Goal: Navigation & Orientation: Understand site structure

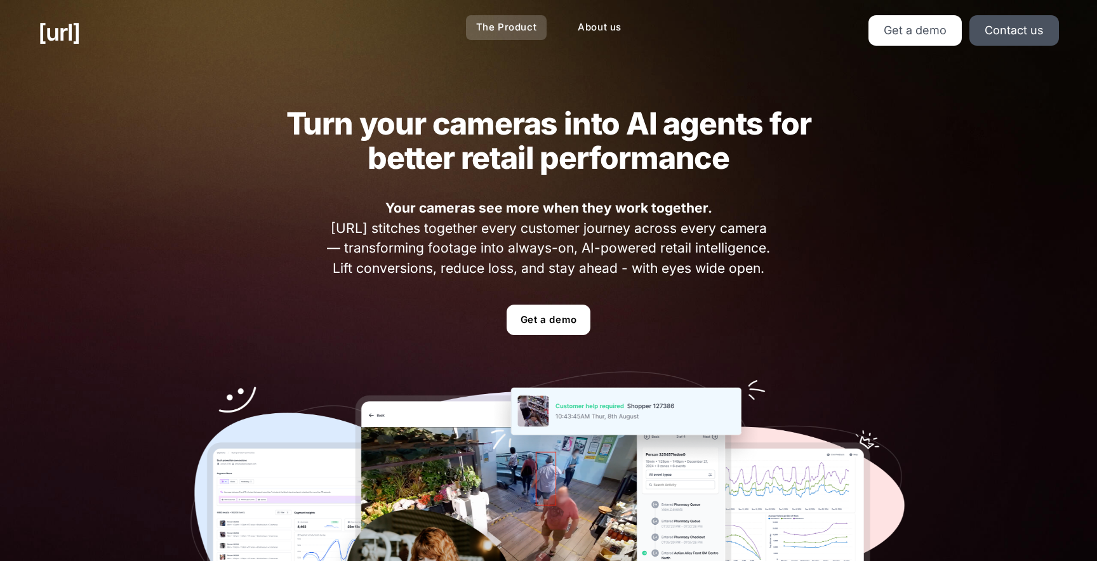
click at [505, 27] on link "The Product" at bounding box center [506, 27] width 81 height 25
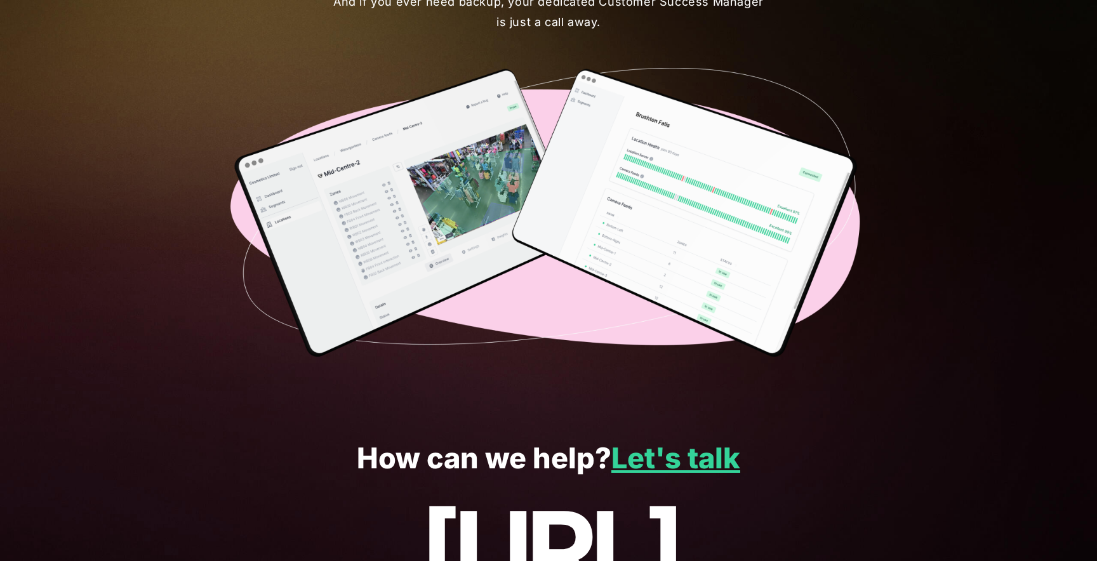
scroll to position [3210, 0]
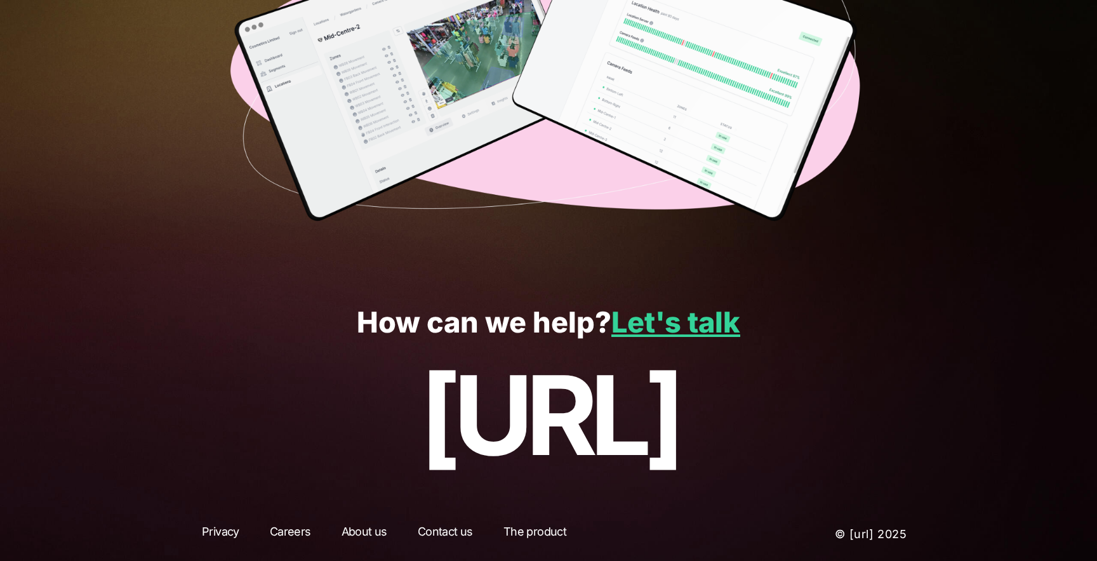
click at [354, 536] on link "About us" at bounding box center [364, 534] width 69 height 23
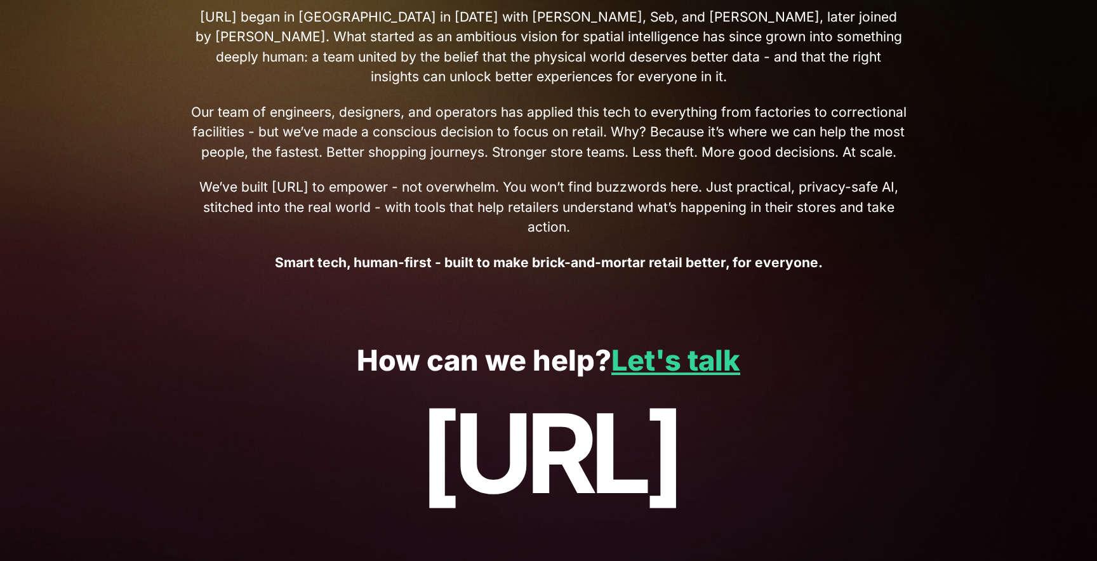
scroll to position [592, 0]
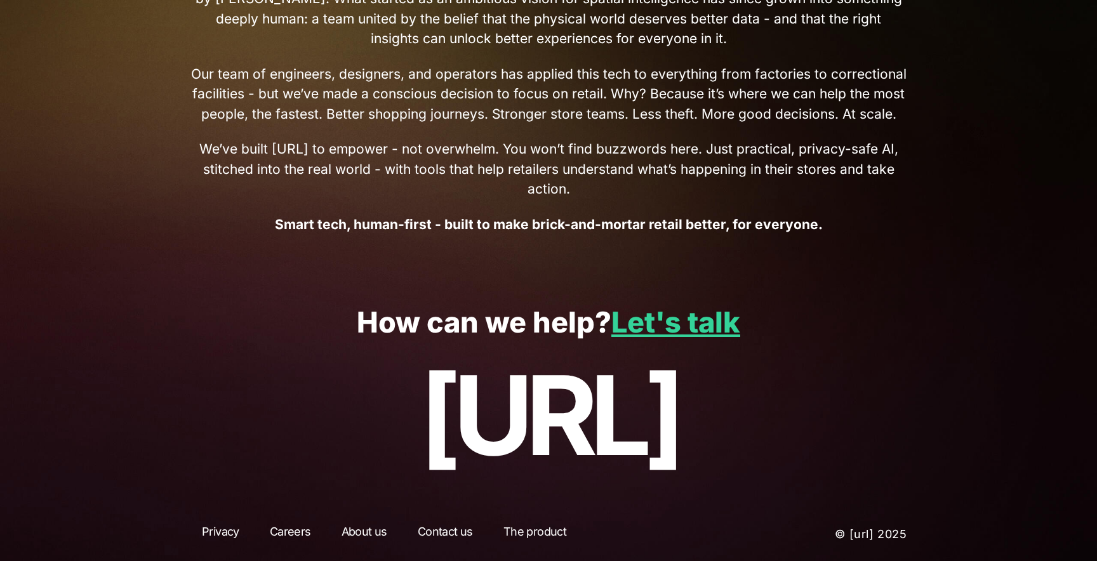
click at [518, 529] on link "The product" at bounding box center [535, 534] width 86 height 23
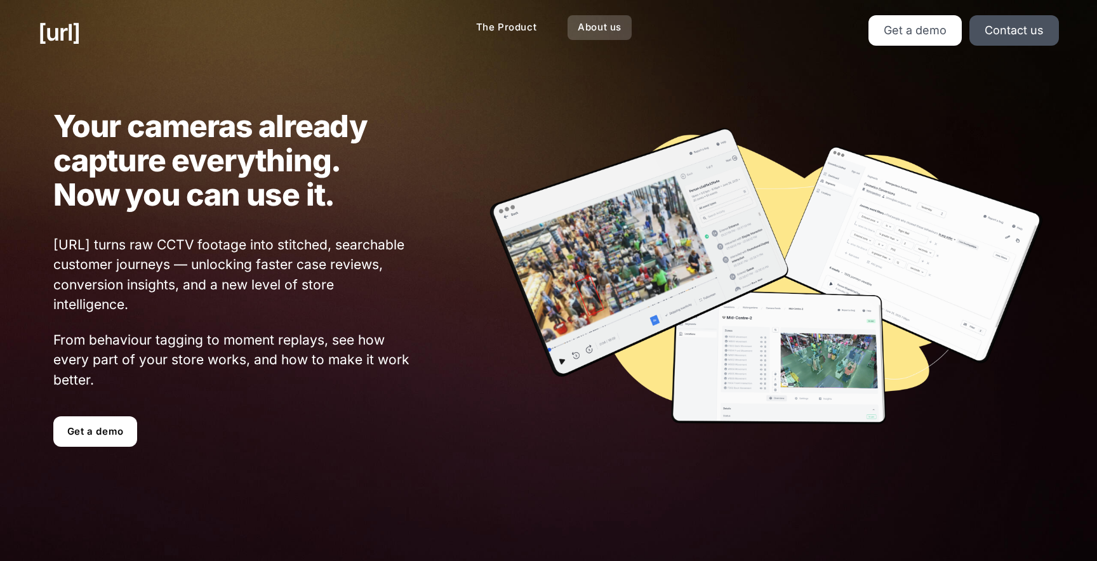
click at [608, 29] on link "About us" at bounding box center [600, 27] width 64 height 25
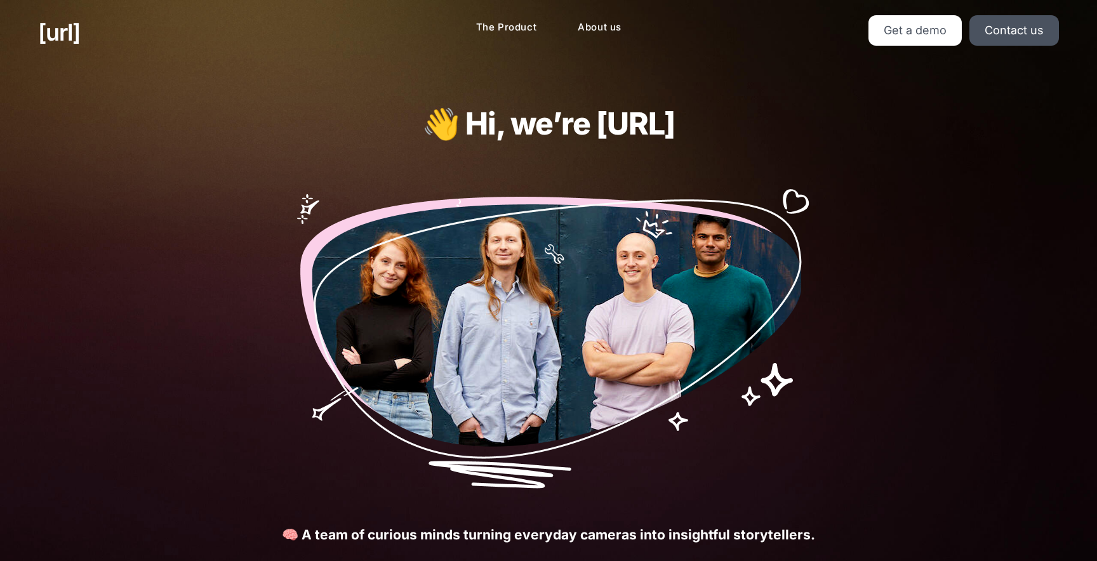
scroll to position [592, 0]
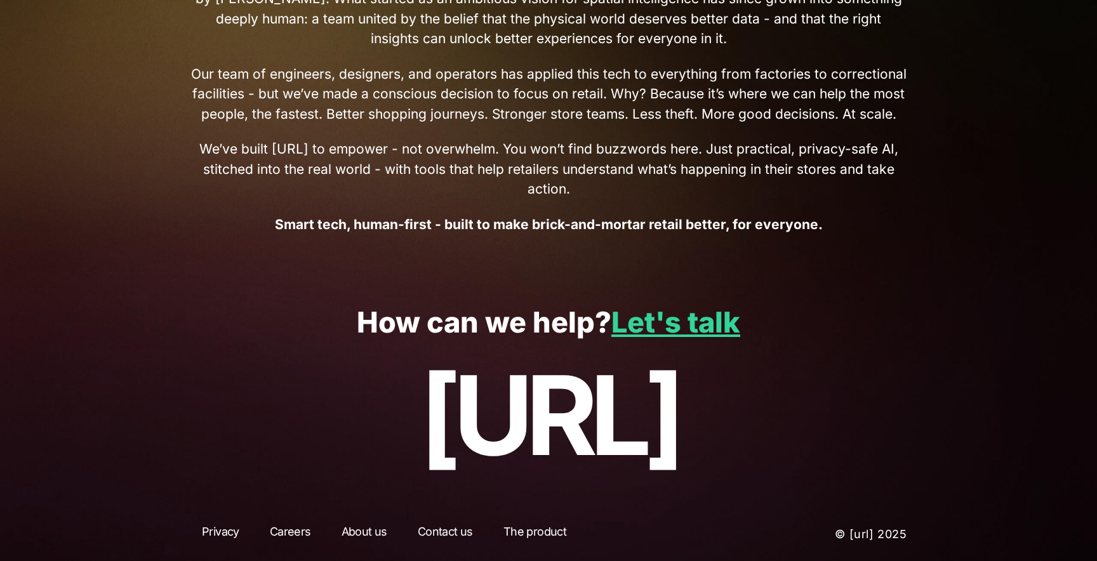
click at [295, 533] on link "Careers" at bounding box center [290, 534] width 64 height 23
